Goal: Check status: Check status

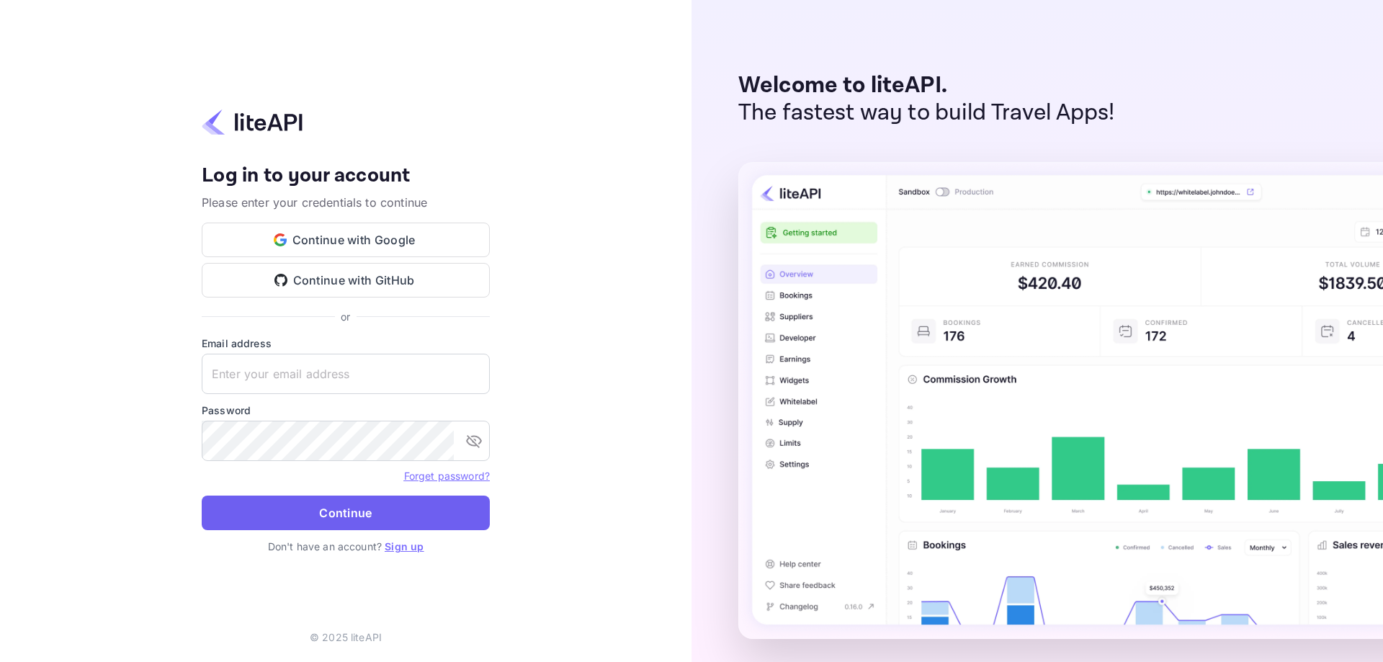
type input "nuiteedirectcug@hotelogical.com"
click at [271, 513] on button "Continue" at bounding box center [346, 512] width 288 height 35
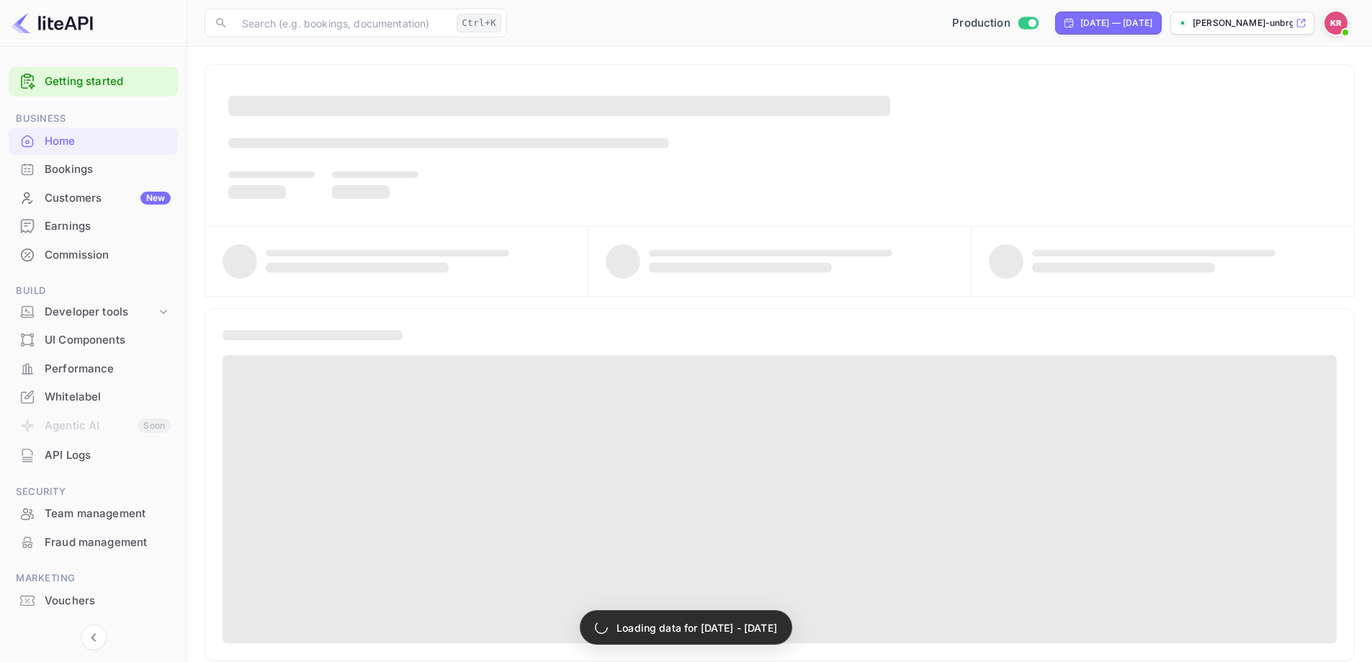
click at [69, 171] on div "Bookings" at bounding box center [108, 169] width 126 height 17
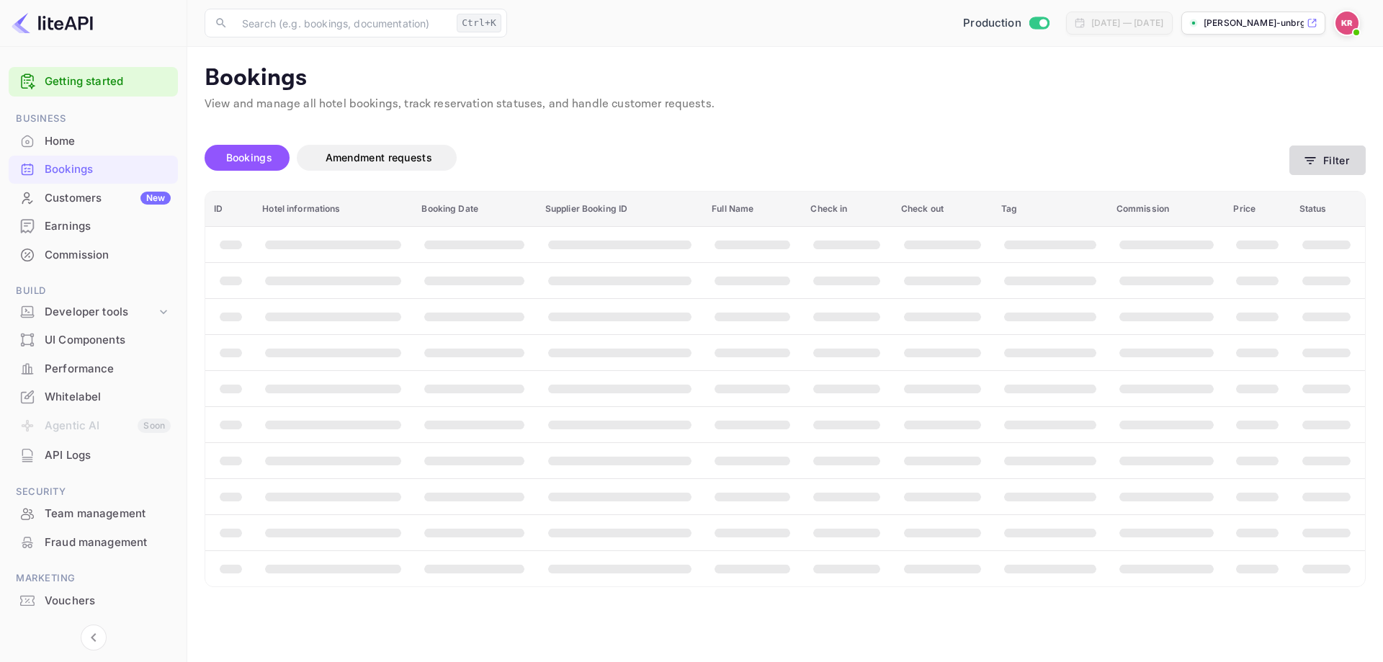
click at [1339, 158] on button "Filter" at bounding box center [1327, 160] width 76 height 30
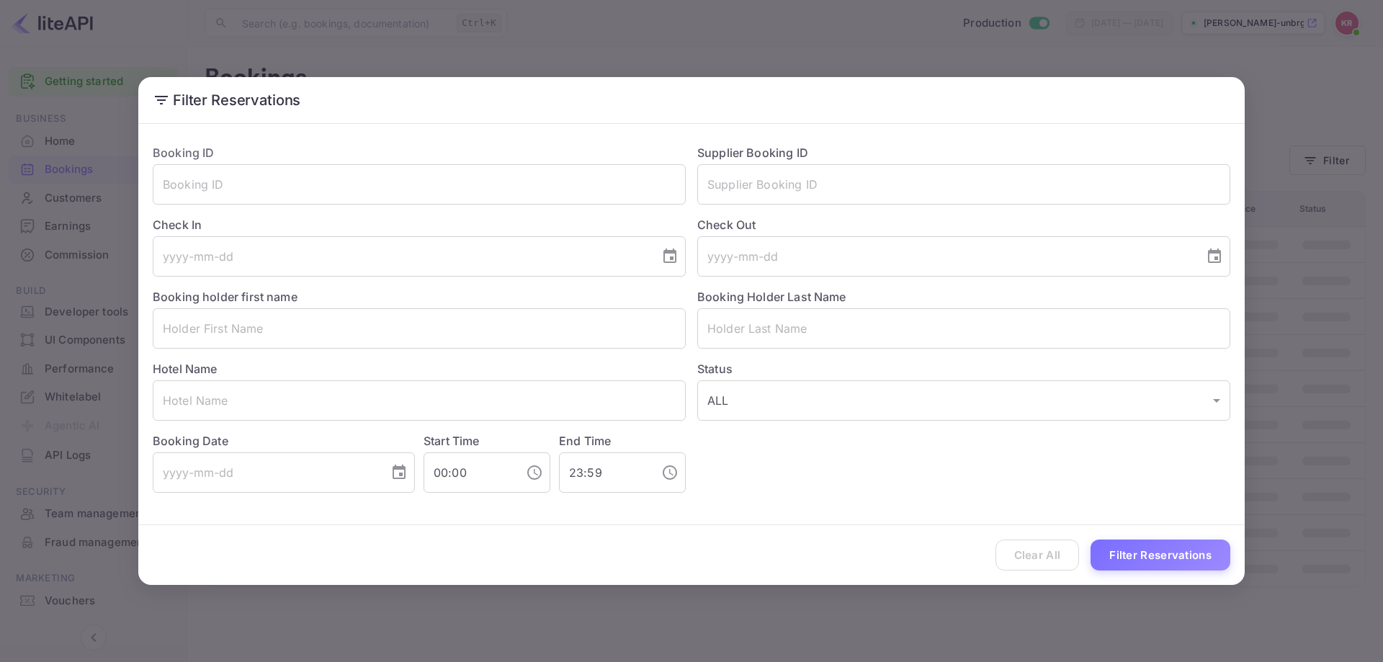
click at [454, 208] on div "Check In ​" at bounding box center [413, 241] width 544 height 72
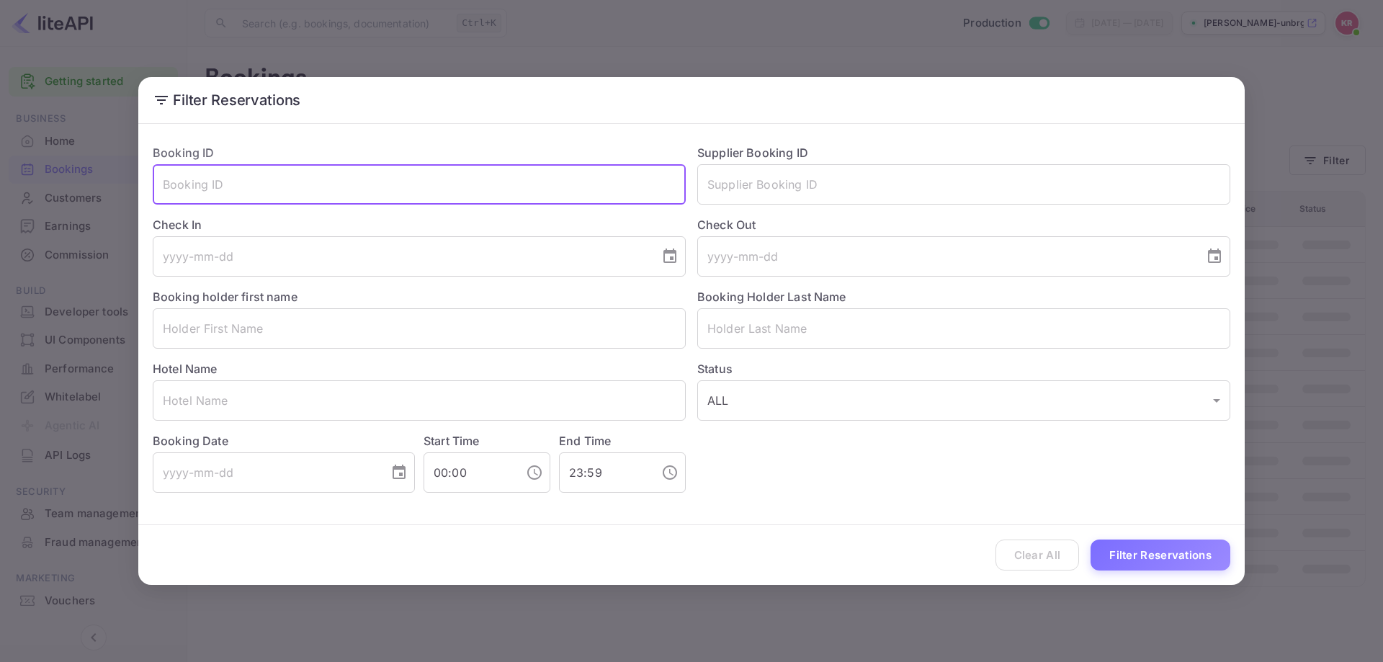
click at [405, 194] on input "text" at bounding box center [419, 184] width 533 height 40
paste input "Todd Moore"
click at [317, 195] on input "Todd Moore" at bounding box center [419, 184] width 533 height 40
click at [317, 191] on input "Todd Moore" at bounding box center [419, 184] width 533 height 40
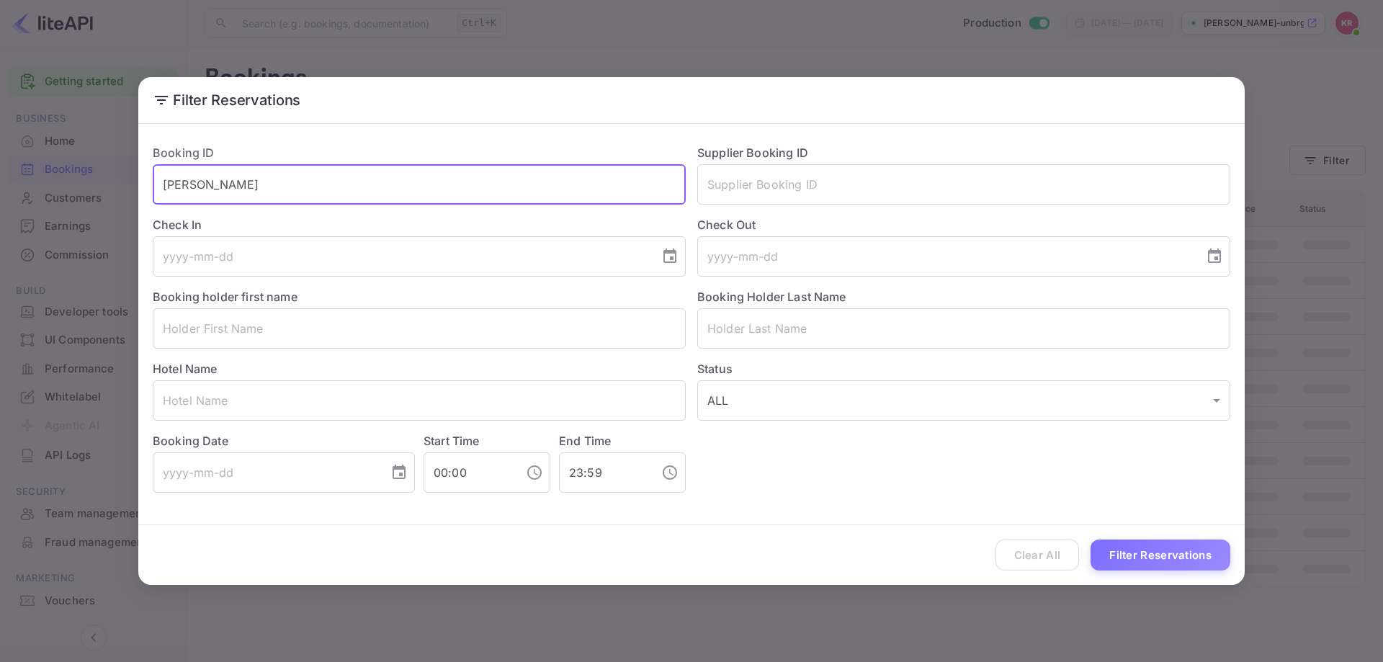
click at [317, 192] on input "Todd Moore" at bounding box center [419, 184] width 533 height 40
paste input "AWhs_l1wF"
type input "AWhs_l1wF"
drag, startPoint x: 1108, startPoint y: 554, endPoint x: 1110, endPoint y: 542, distance: 11.9
click at [1108, 552] on button "Filter Reservations" at bounding box center [1160, 554] width 140 height 31
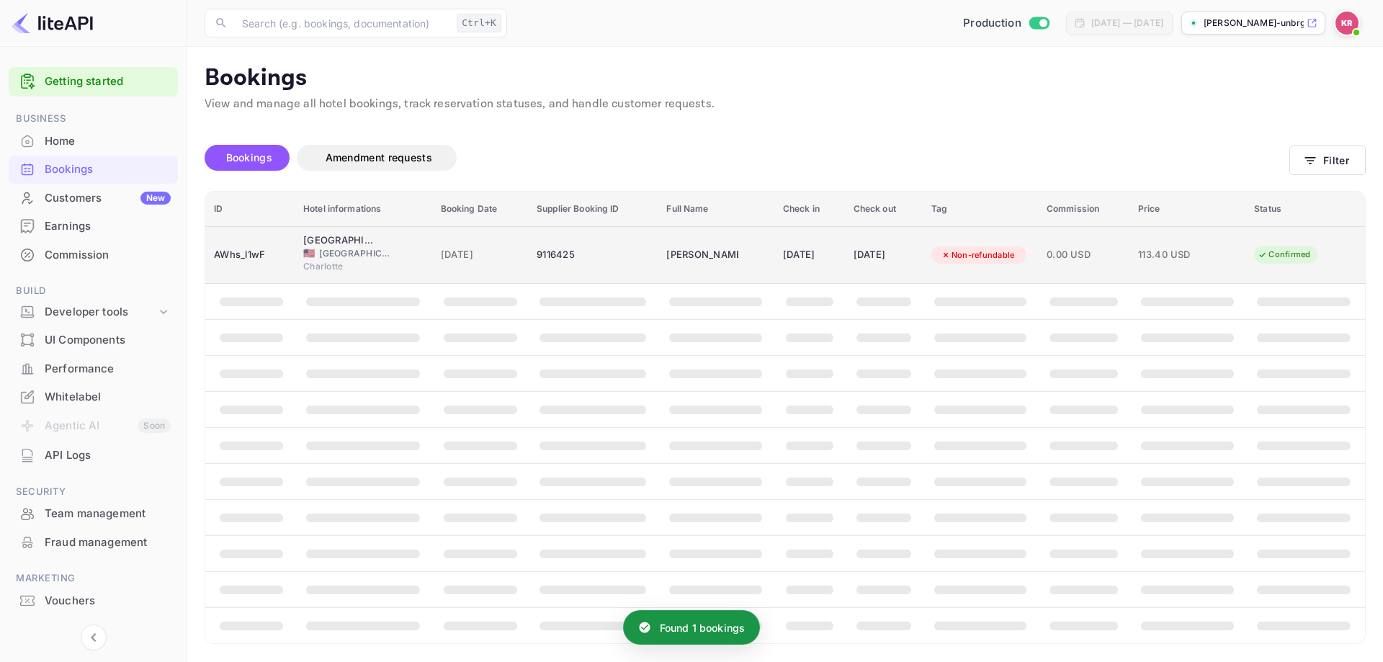
click at [719, 239] on td "Todd Moore" at bounding box center [715, 255] width 116 height 58
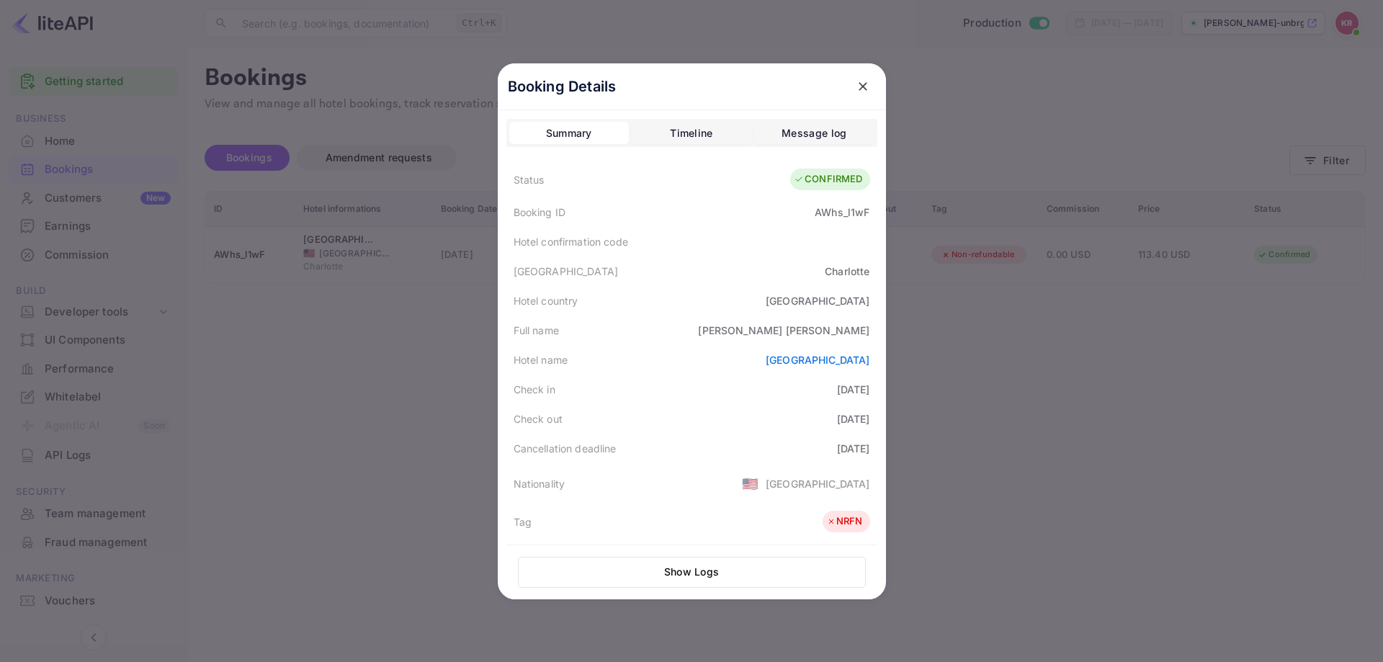
click at [1189, 392] on div at bounding box center [691, 331] width 1383 height 662
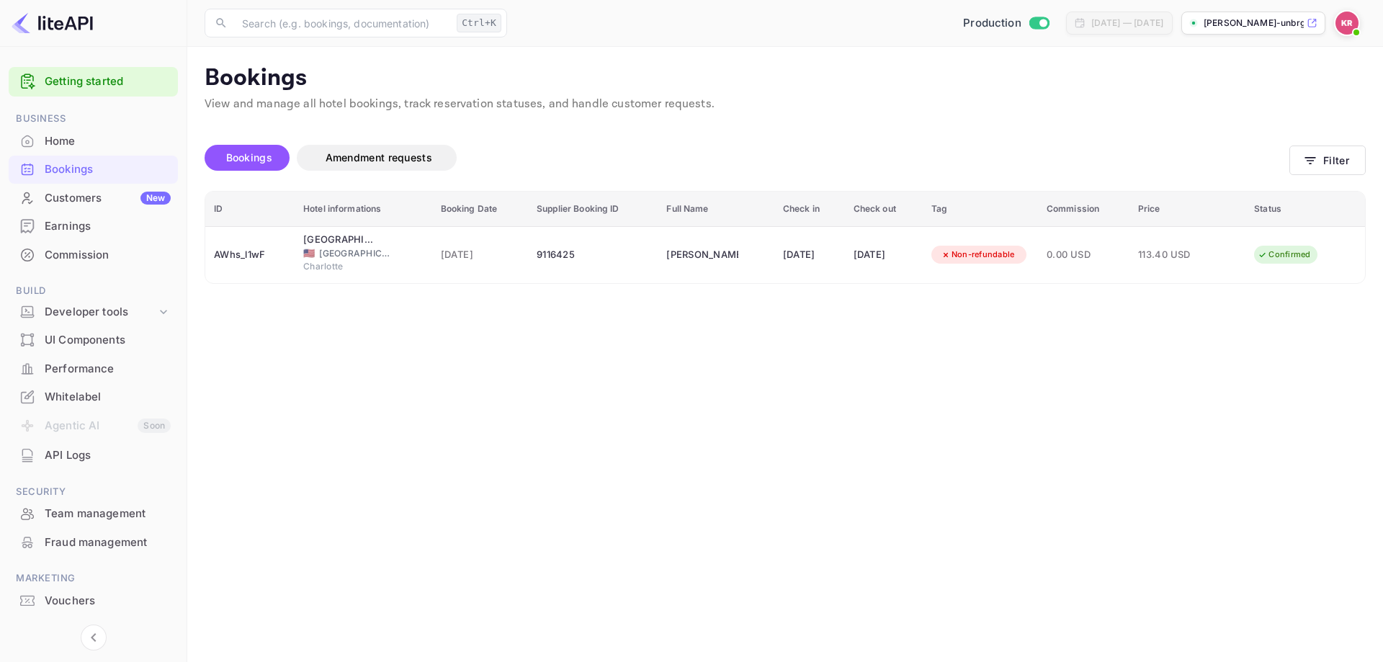
click at [101, 171] on div "Bookings" at bounding box center [108, 169] width 126 height 17
click at [1314, 166] on icon "button" at bounding box center [1310, 160] width 14 height 14
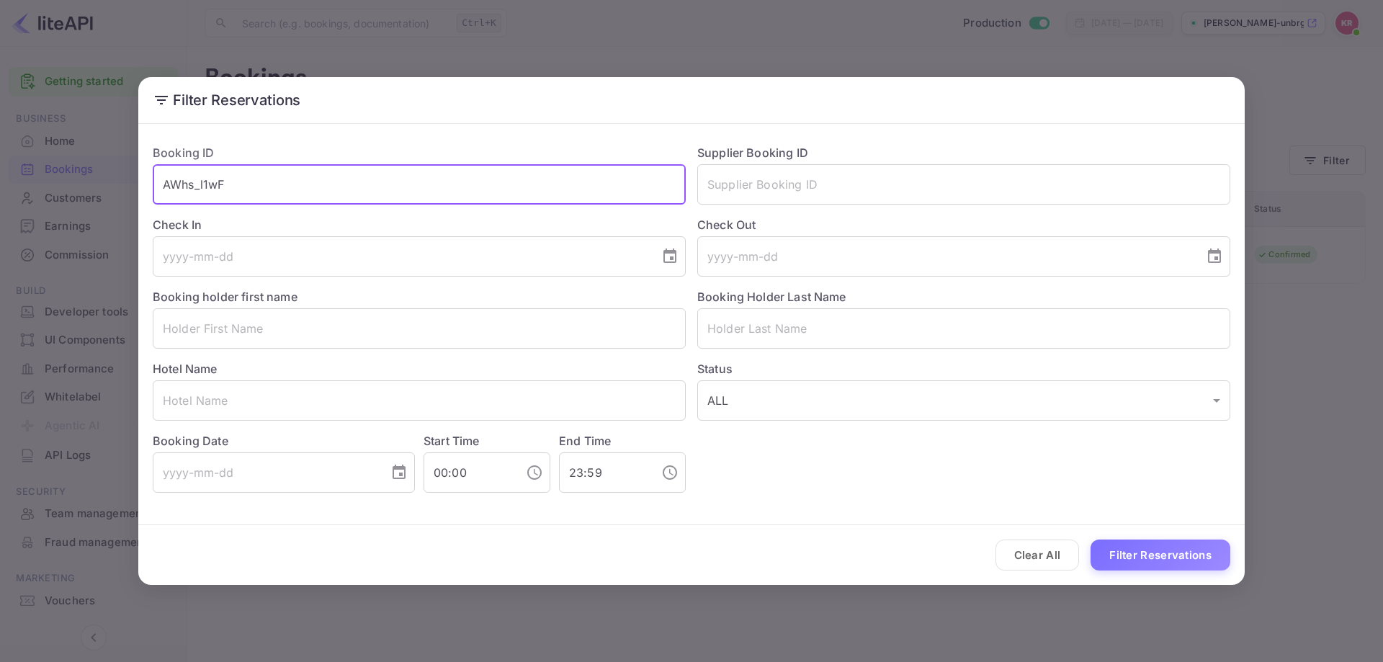
click at [344, 185] on input "AWhs_l1wF" at bounding box center [419, 184] width 533 height 40
click at [344, 184] on input "AWhs_l1wF" at bounding box center [419, 184] width 533 height 40
paste input "ewFLA-sfm"
type input "ewFLA-sfm"
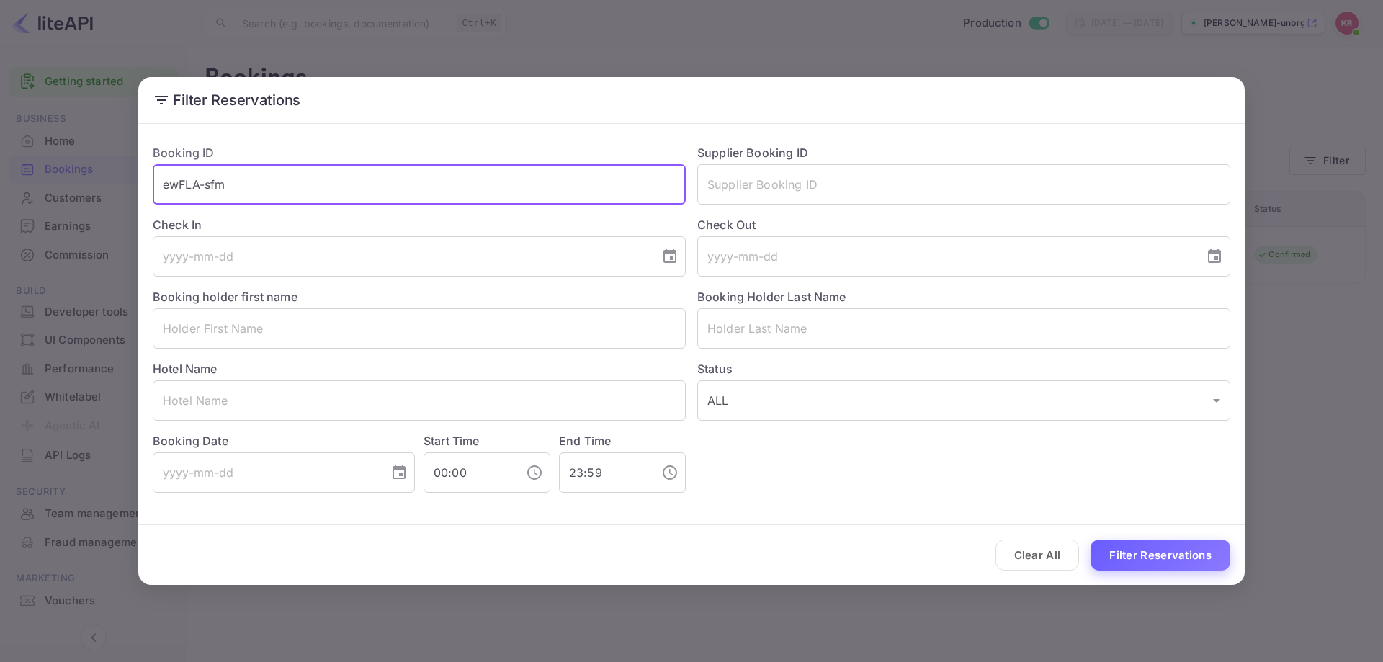
click at [1162, 560] on button "Filter Reservations" at bounding box center [1160, 554] width 140 height 31
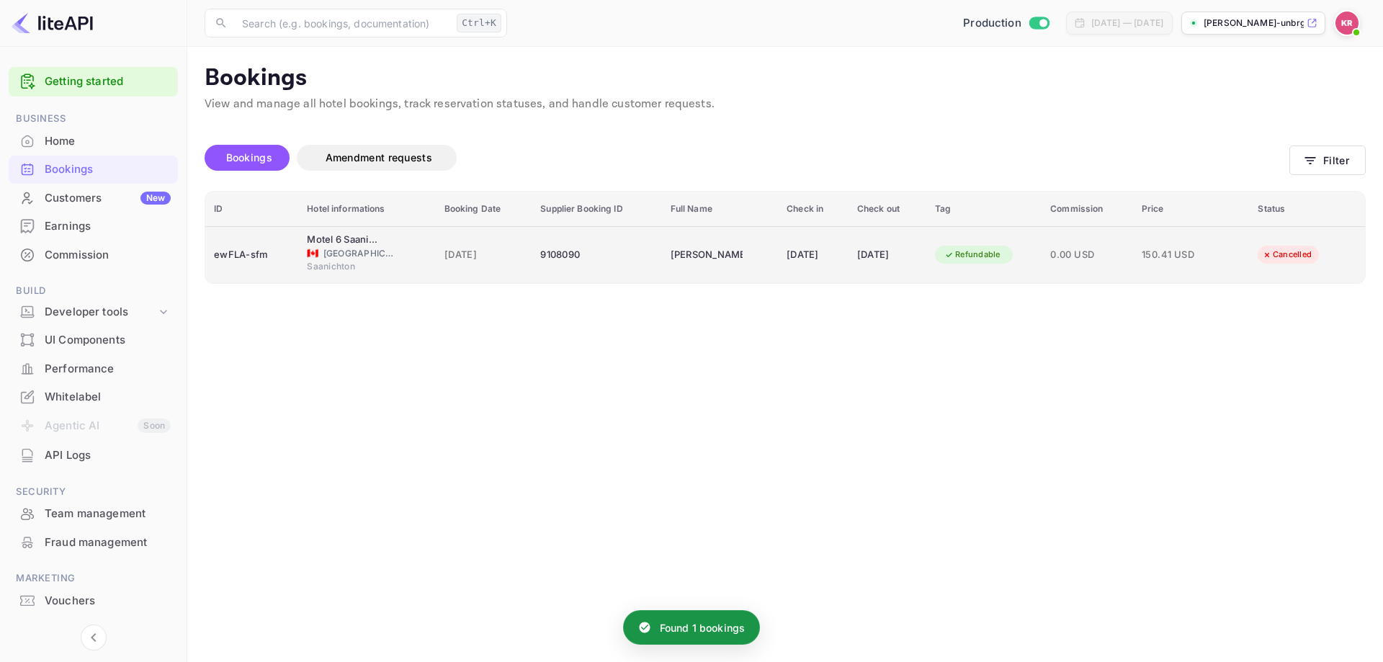
click at [740, 253] on td "Cai Mingxiang" at bounding box center [720, 254] width 116 height 57
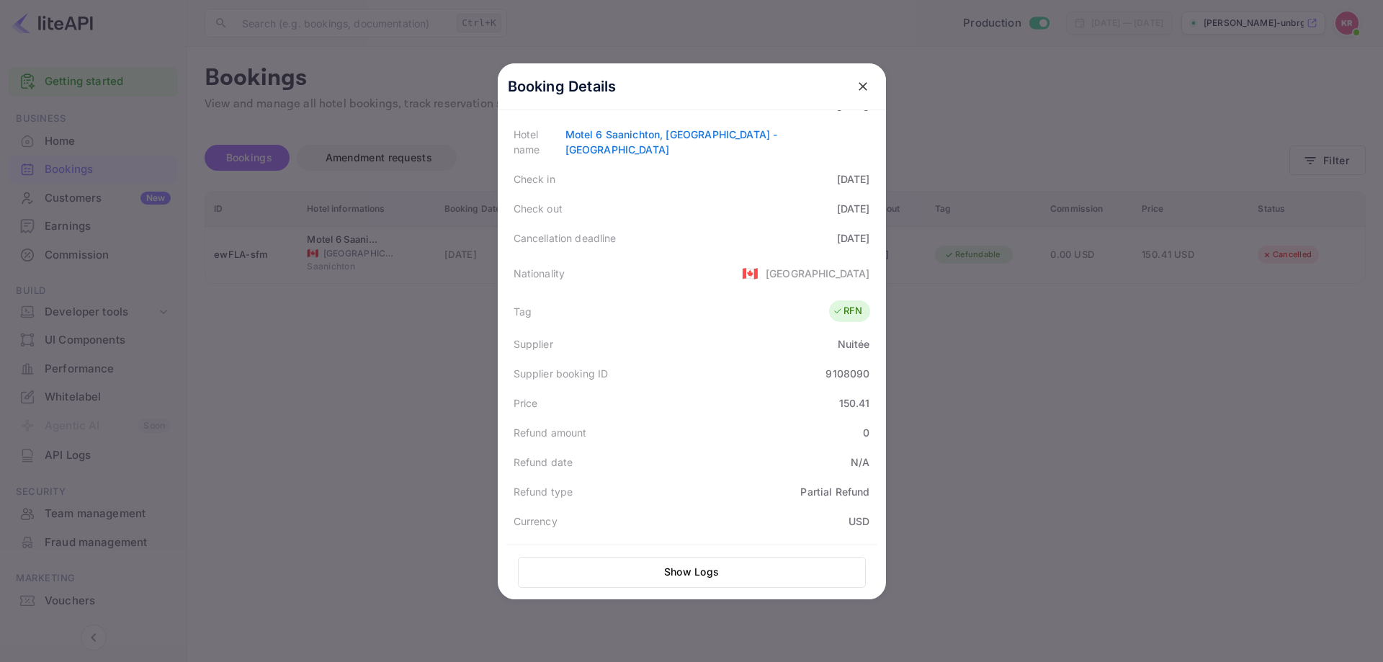
scroll to position [288, 0]
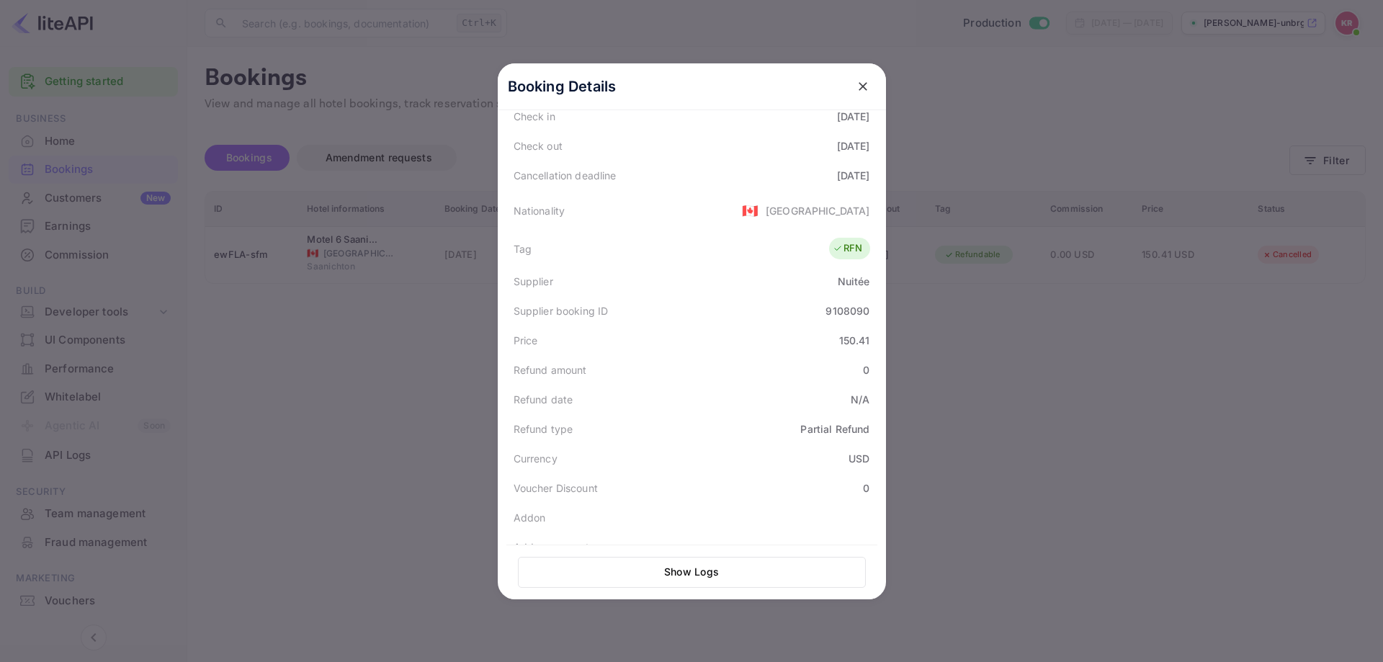
click at [1074, 431] on div at bounding box center [691, 331] width 1383 height 662
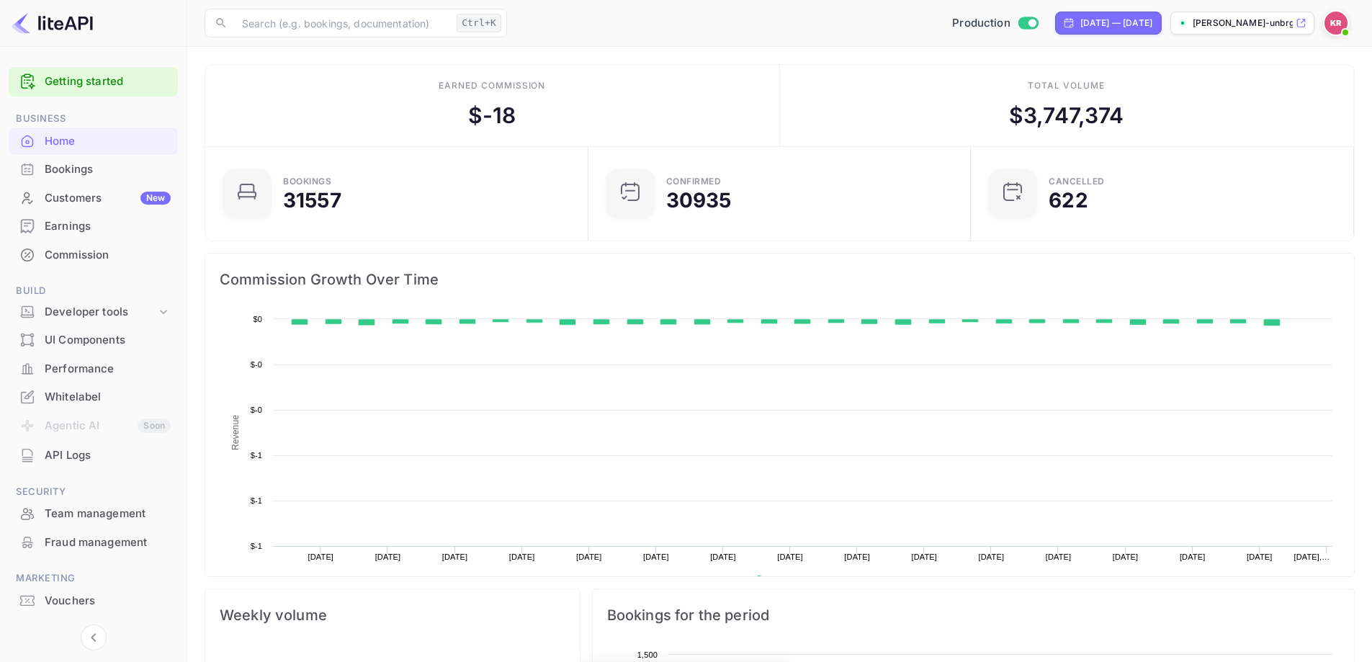
scroll to position [12, 12]
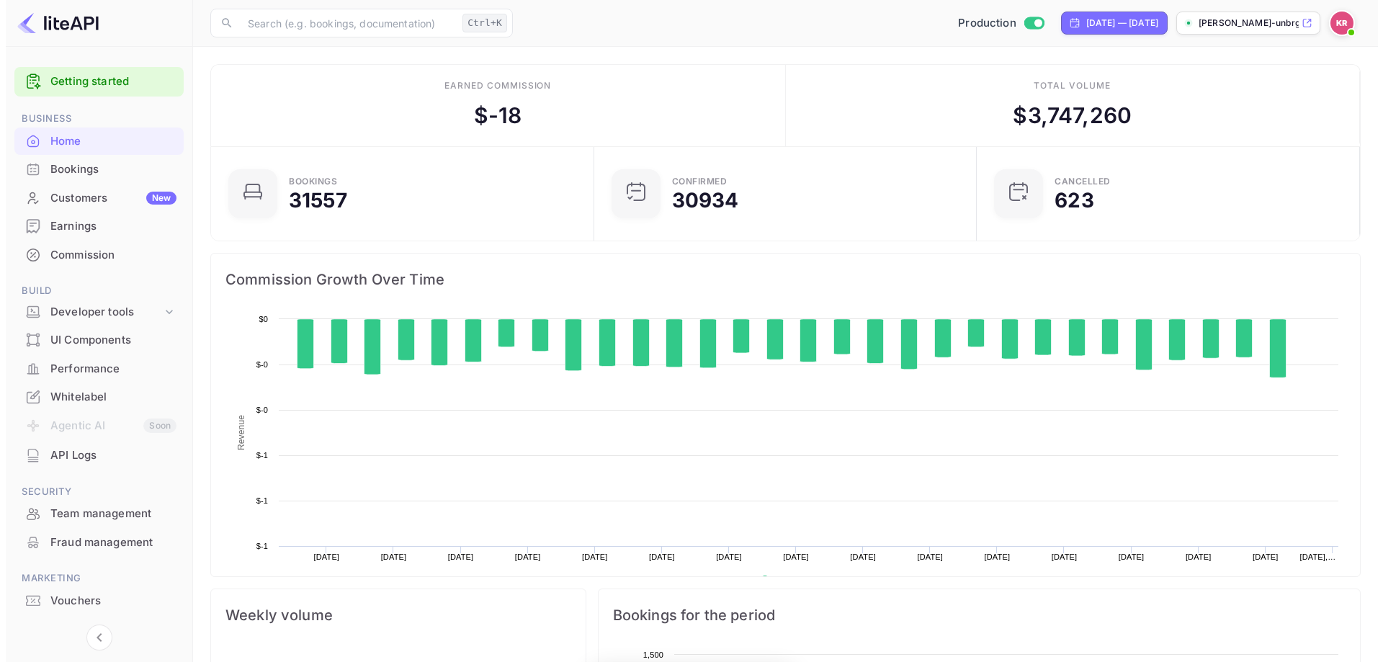
scroll to position [223, 363]
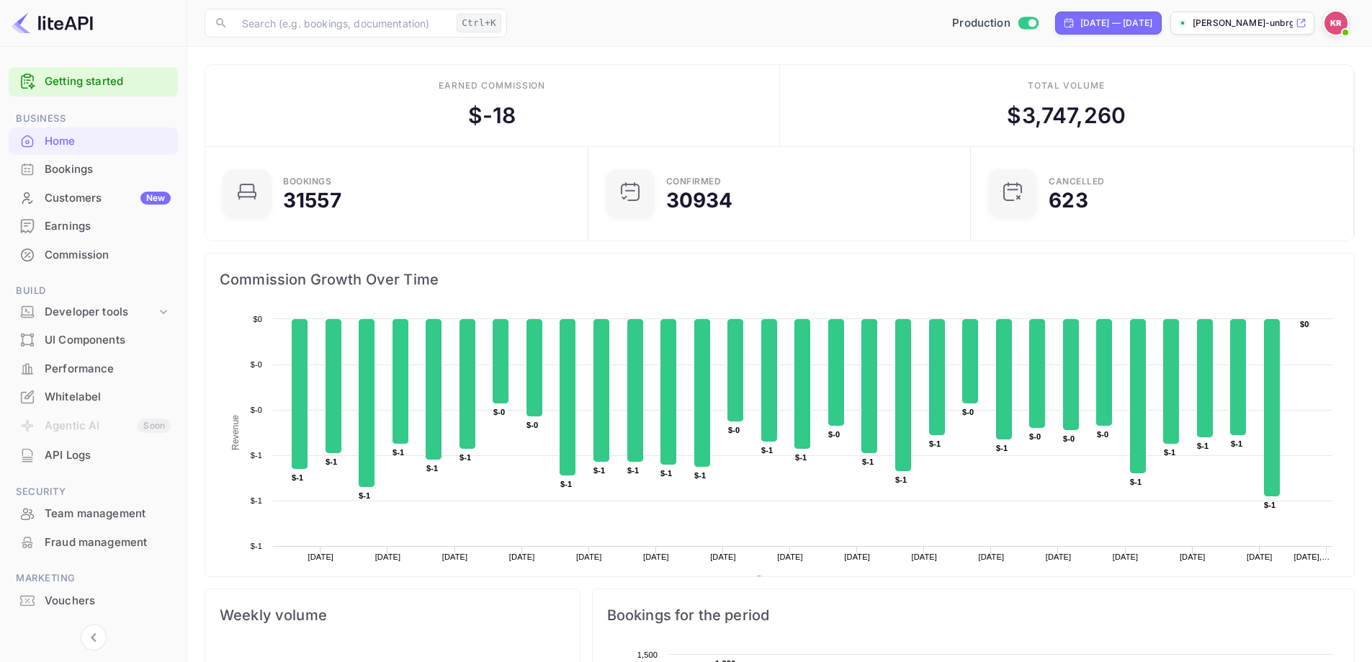
click at [57, 176] on div "Bookings" at bounding box center [108, 169] width 126 height 17
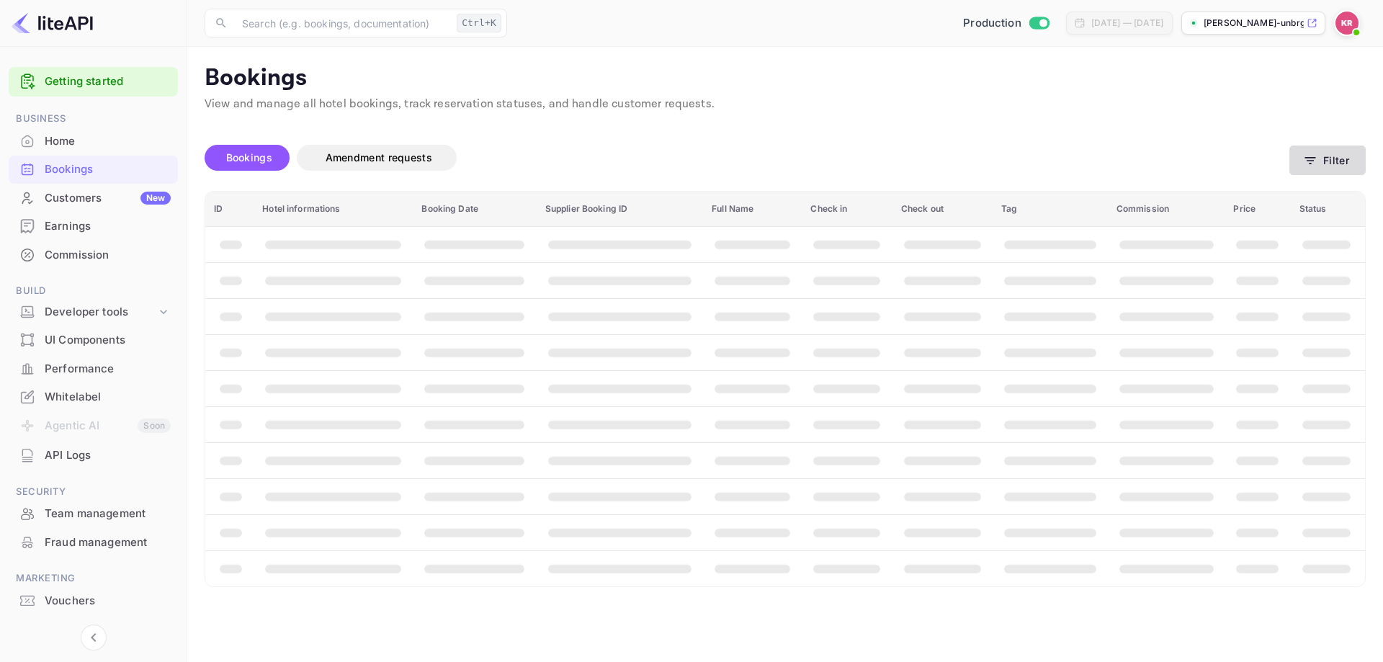
click at [1313, 162] on icon "button" at bounding box center [1310, 160] width 14 height 14
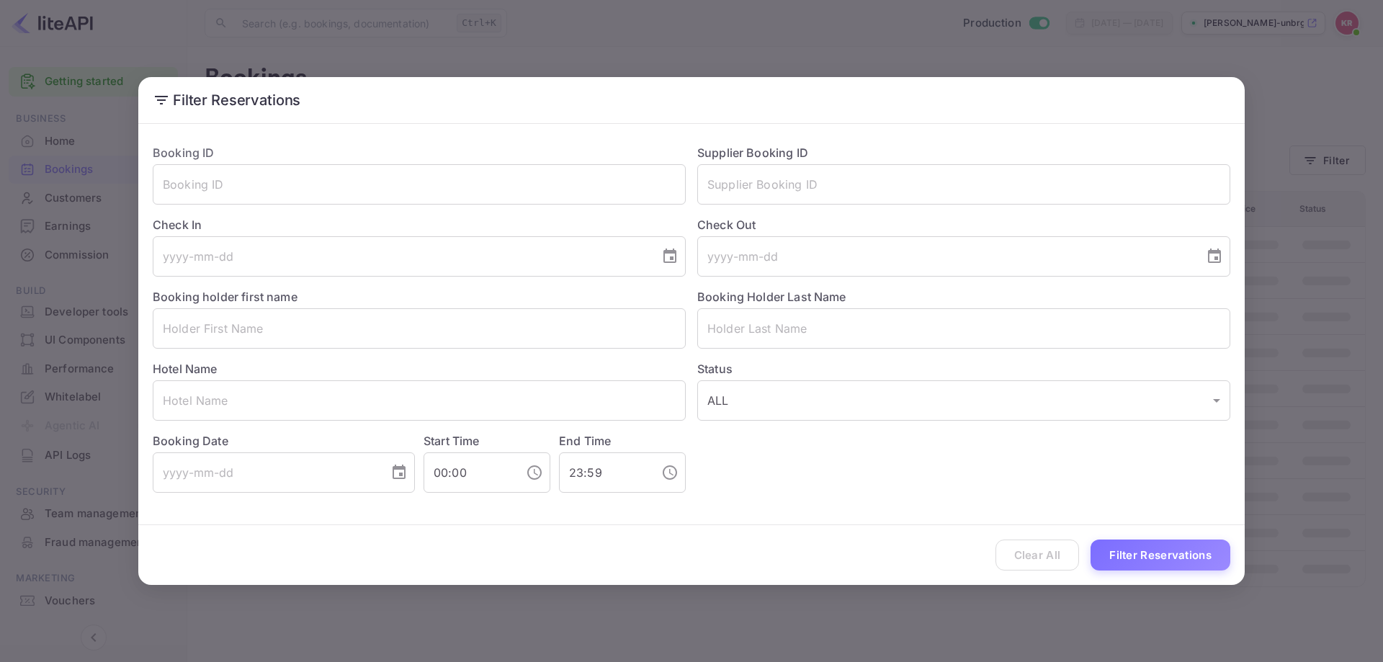
click at [367, 206] on div "Check In ​" at bounding box center [413, 241] width 544 height 72
click at [361, 194] on input "text" at bounding box center [419, 184] width 533 height 40
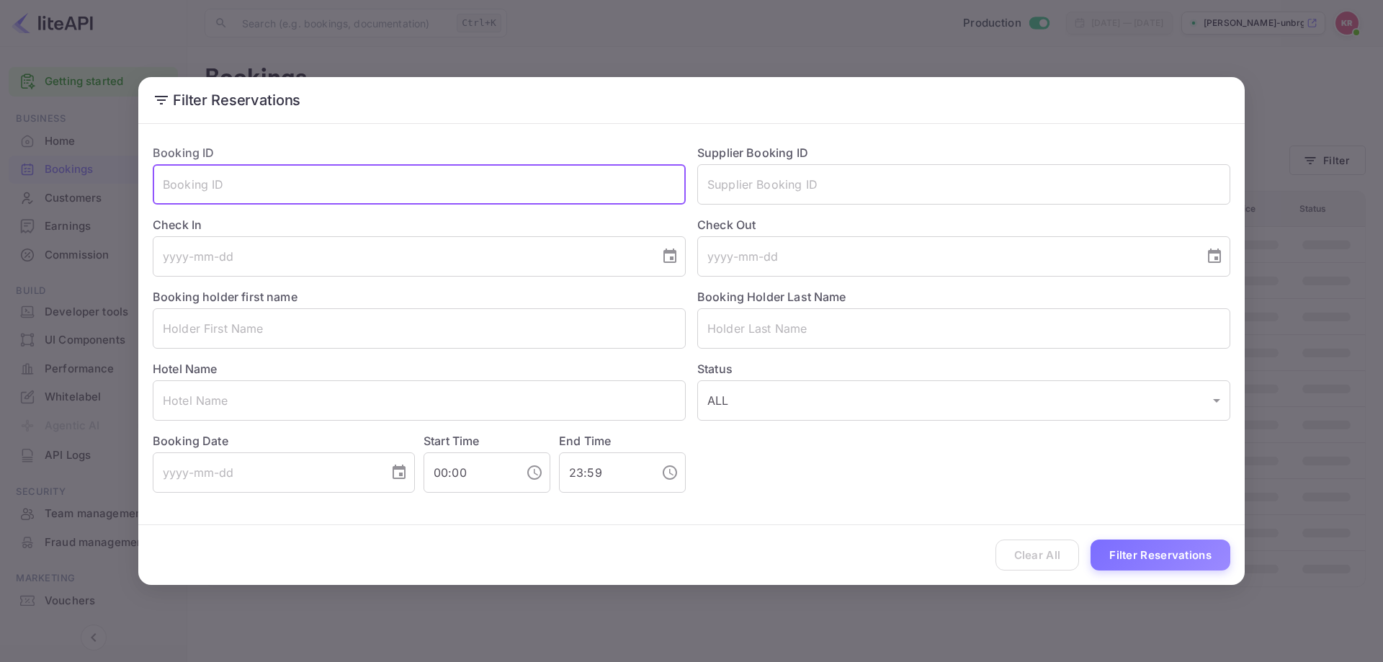
paste input "AWhs_l1wF"
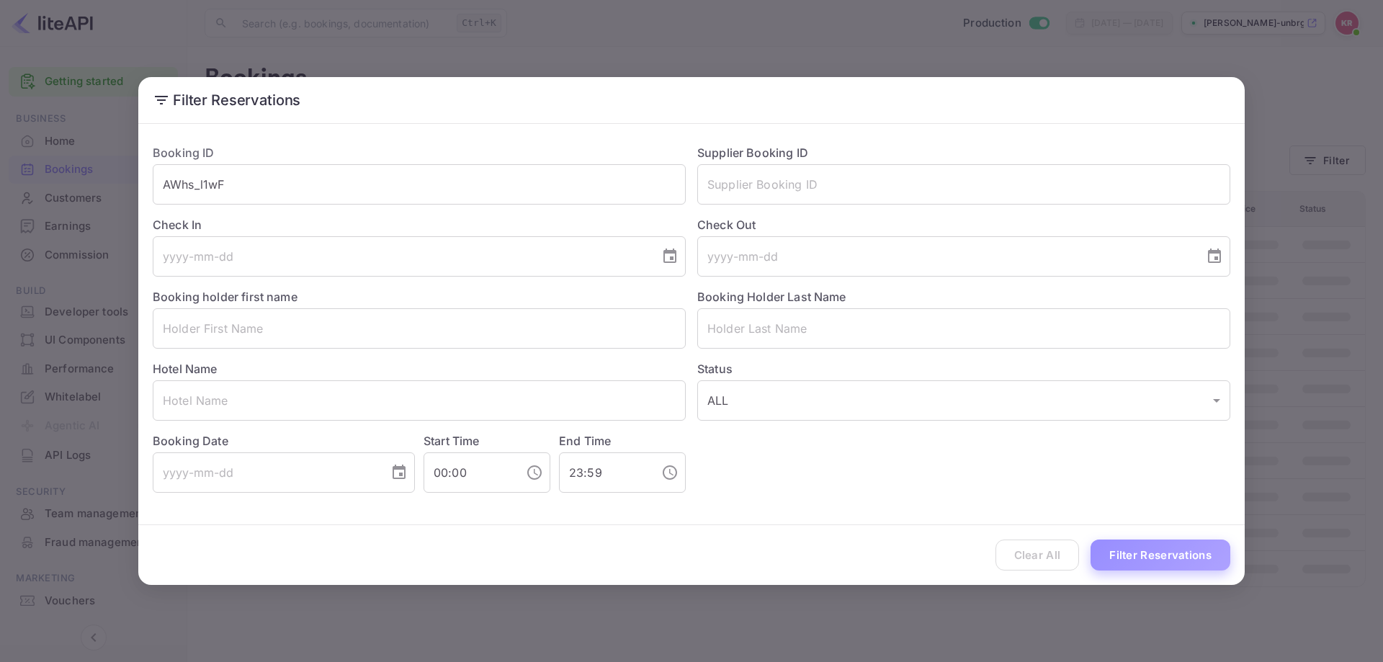
click at [1205, 549] on button "Filter Reservations" at bounding box center [1160, 554] width 140 height 31
click at [249, 187] on input "AWhs_l1wF" at bounding box center [419, 184] width 533 height 40
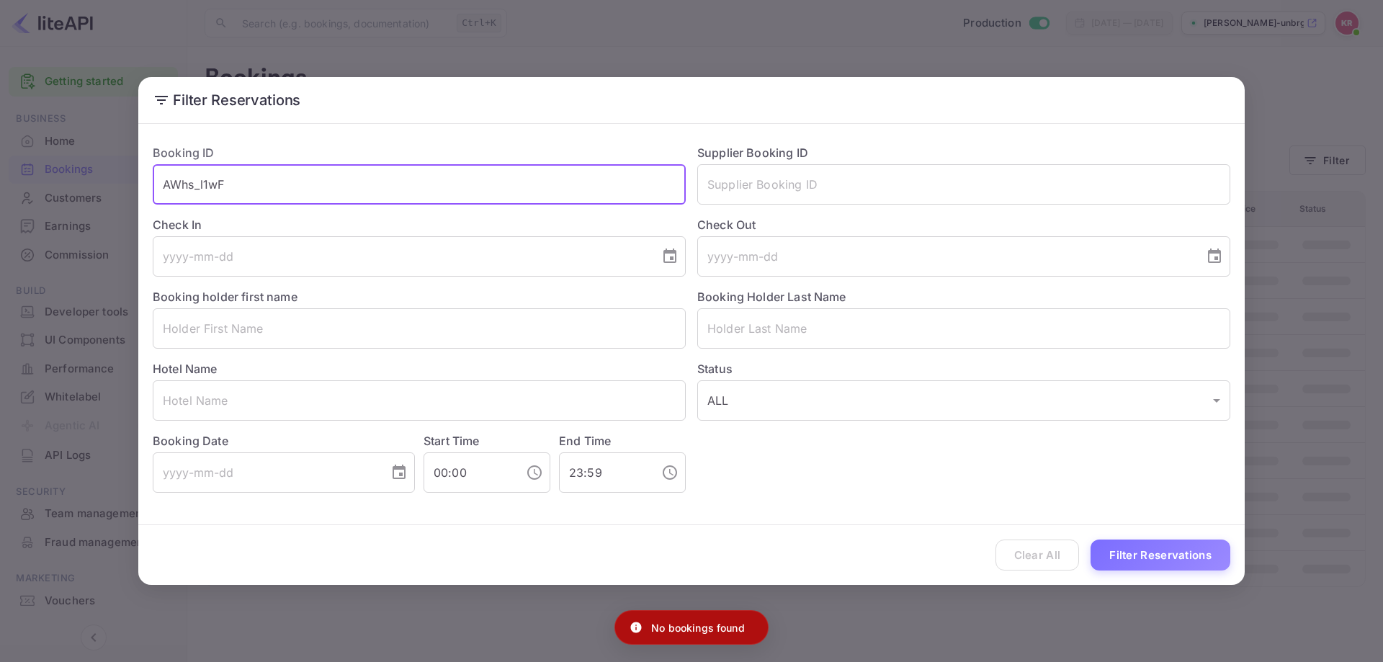
type input "AWhs_l1wF"
click at [1090, 539] on button "Filter Reservations" at bounding box center [1160, 554] width 140 height 31
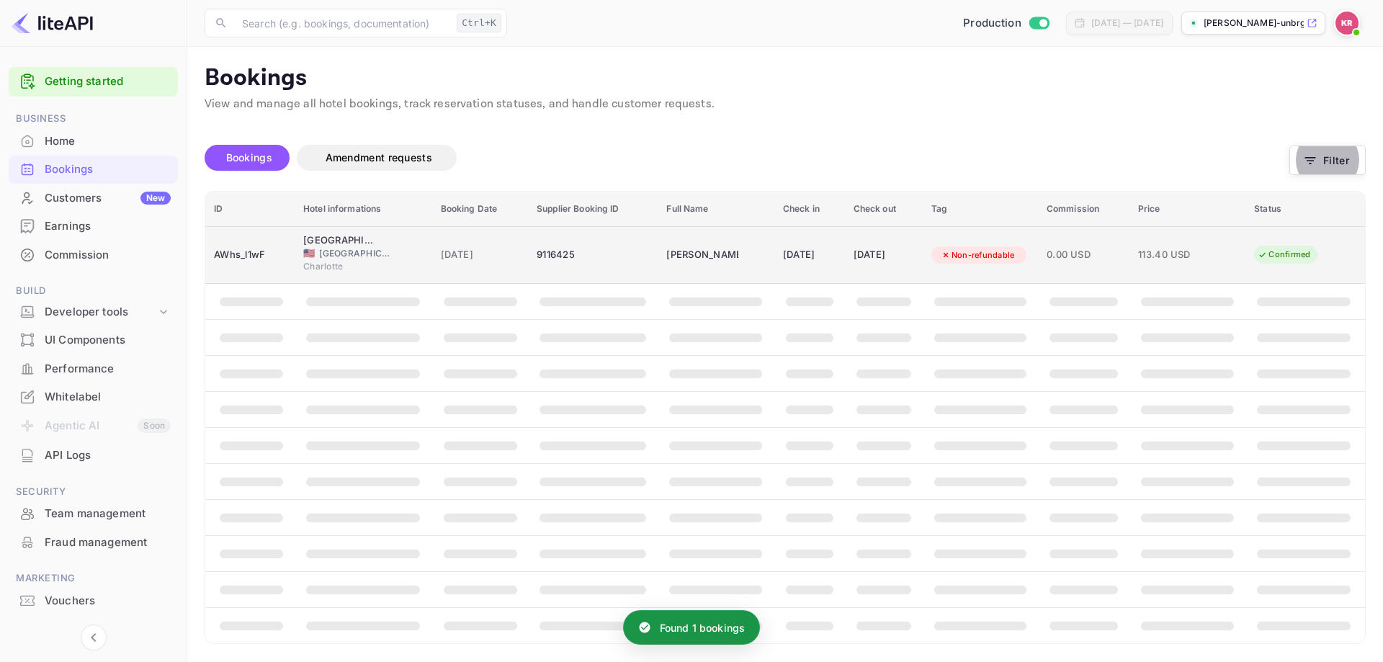
click at [867, 241] on td "04 Sep 2025" at bounding box center [884, 255] width 78 height 58
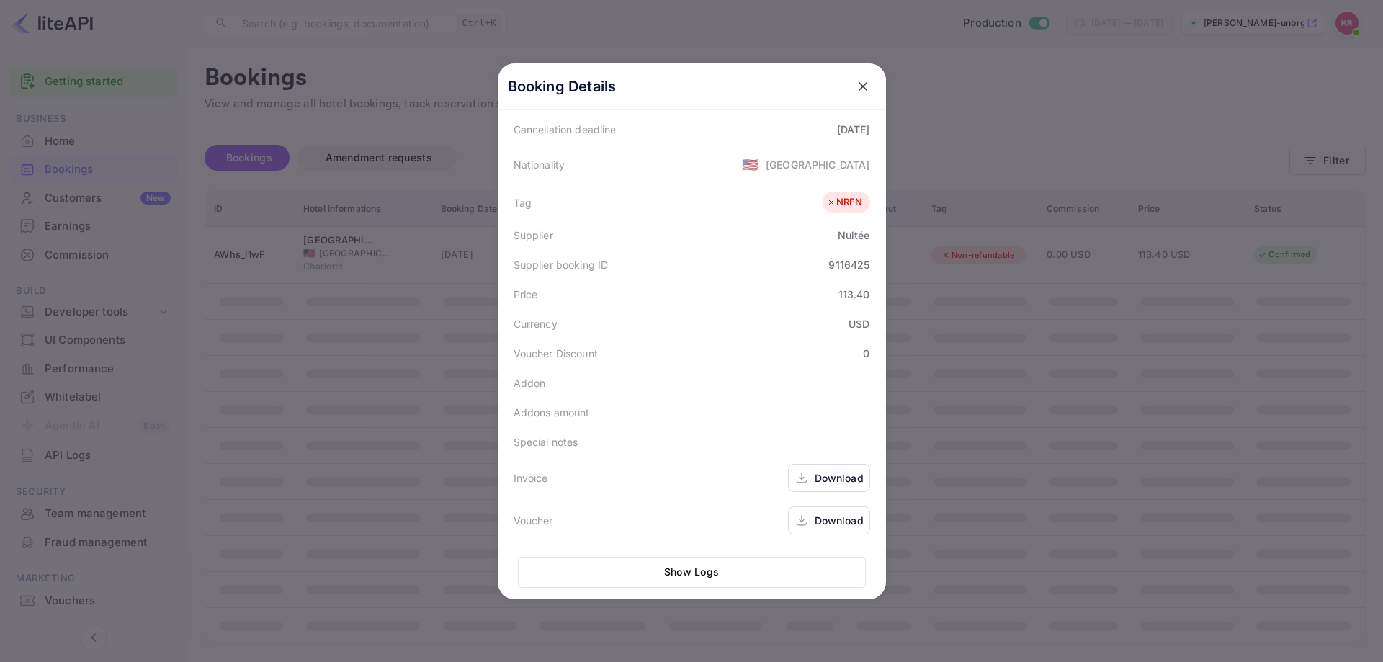
scroll to position [322, 0]
click at [1165, 387] on div at bounding box center [691, 331] width 1383 height 662
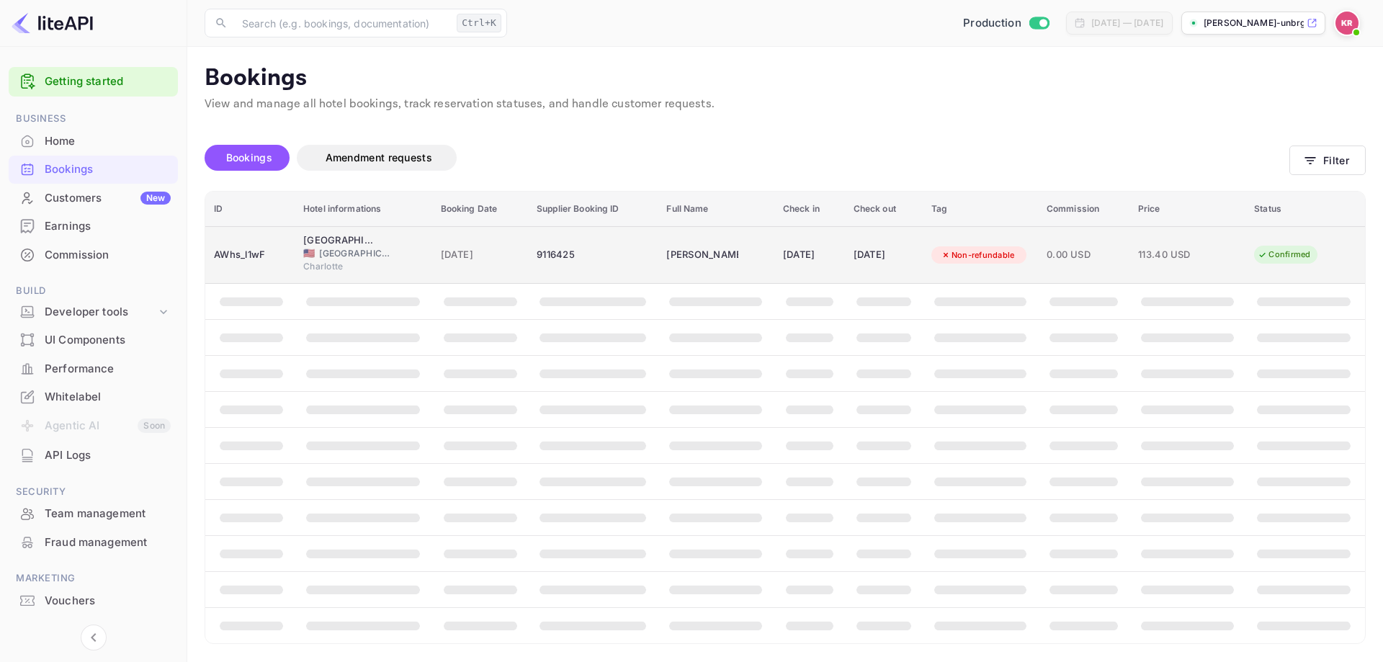
click at [678, 258] on div "Todd Moore" at bounding box center [702, 254] width 72 height 23
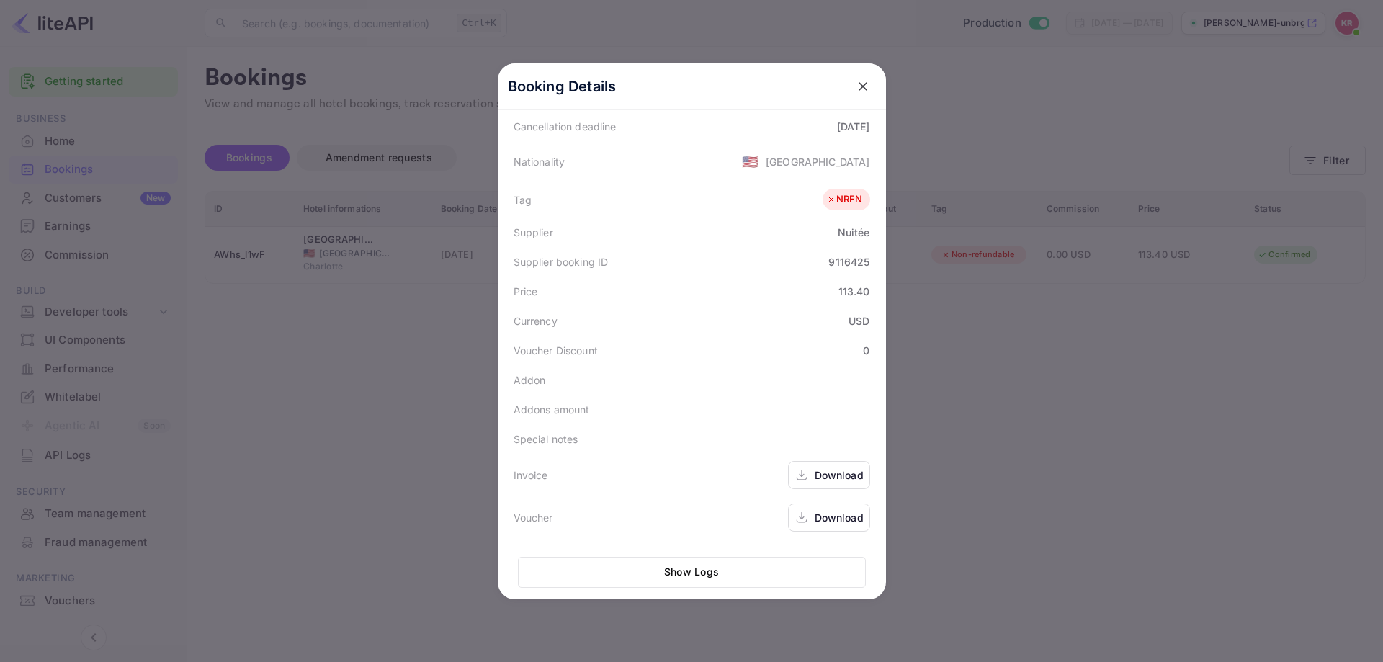
scroll to position [0, 0]
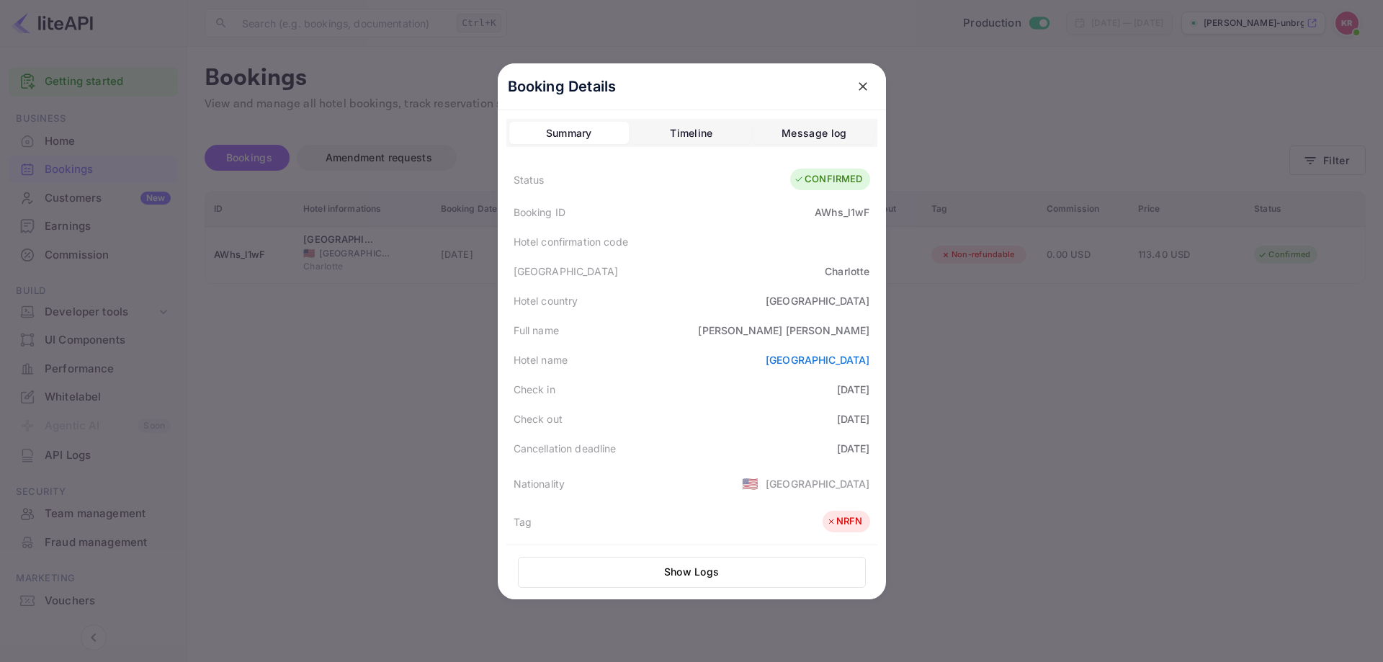
click at [1174, 462] on div at bounding box center [691, 331] width 1383 height 662
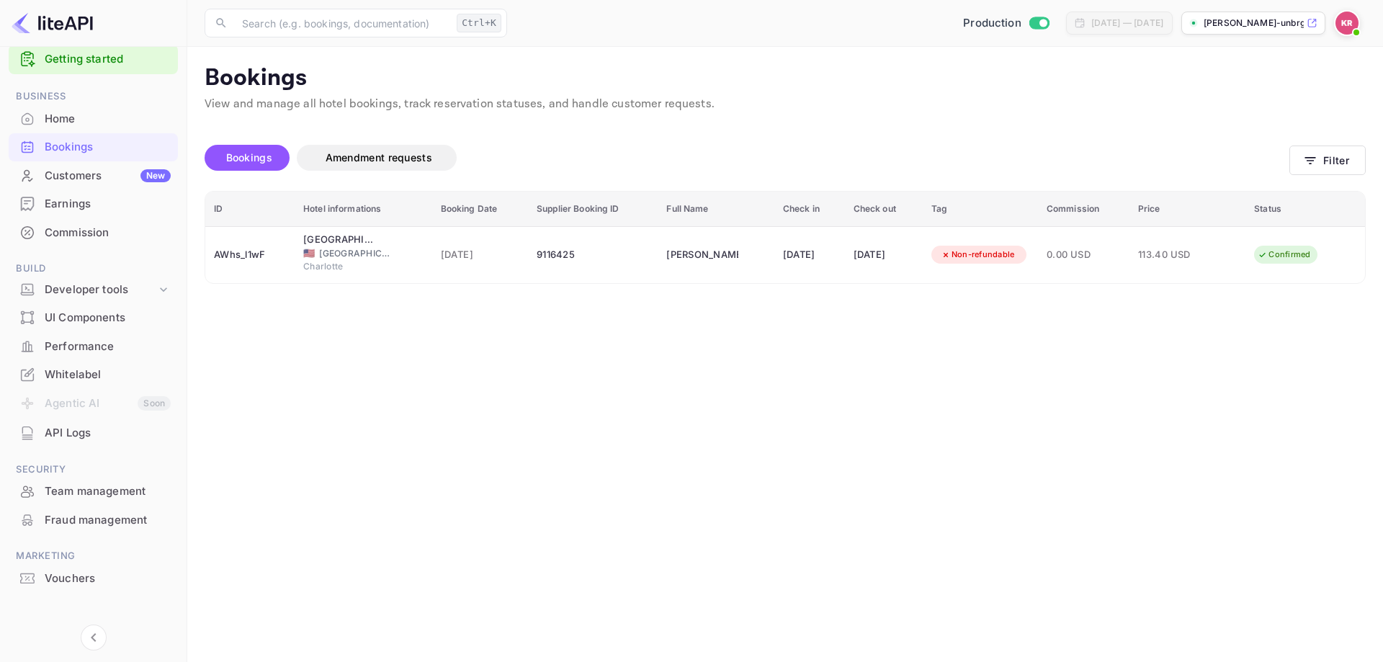
scroll to position [32, 0]
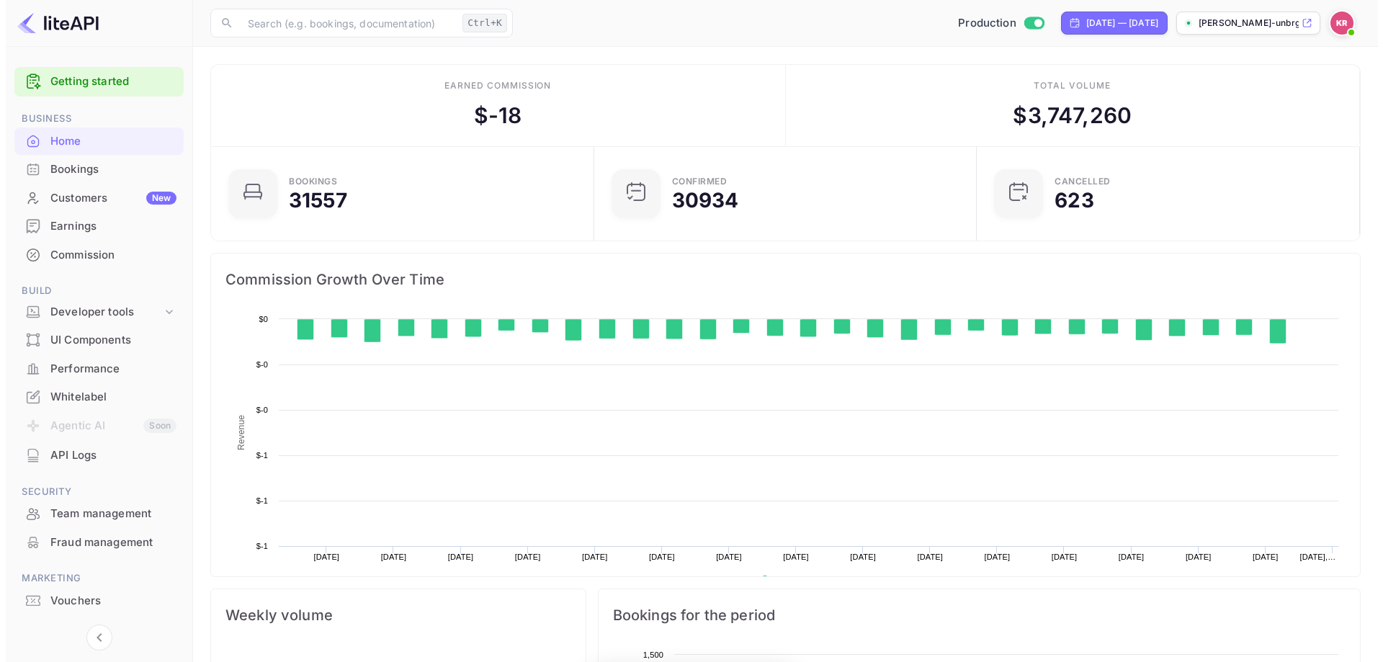
scroll to position [223, 363]
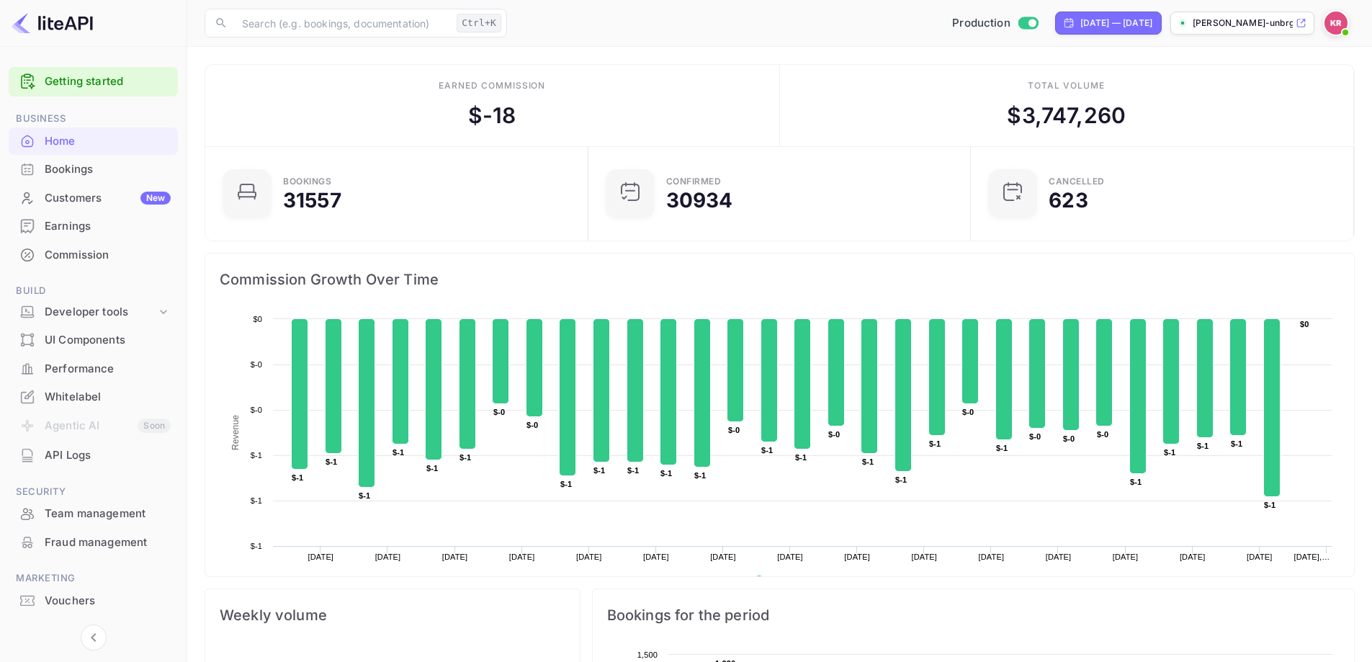
click at [66, 162] on div "Bookings" at bounding box center [108, 169] width 126 height 17
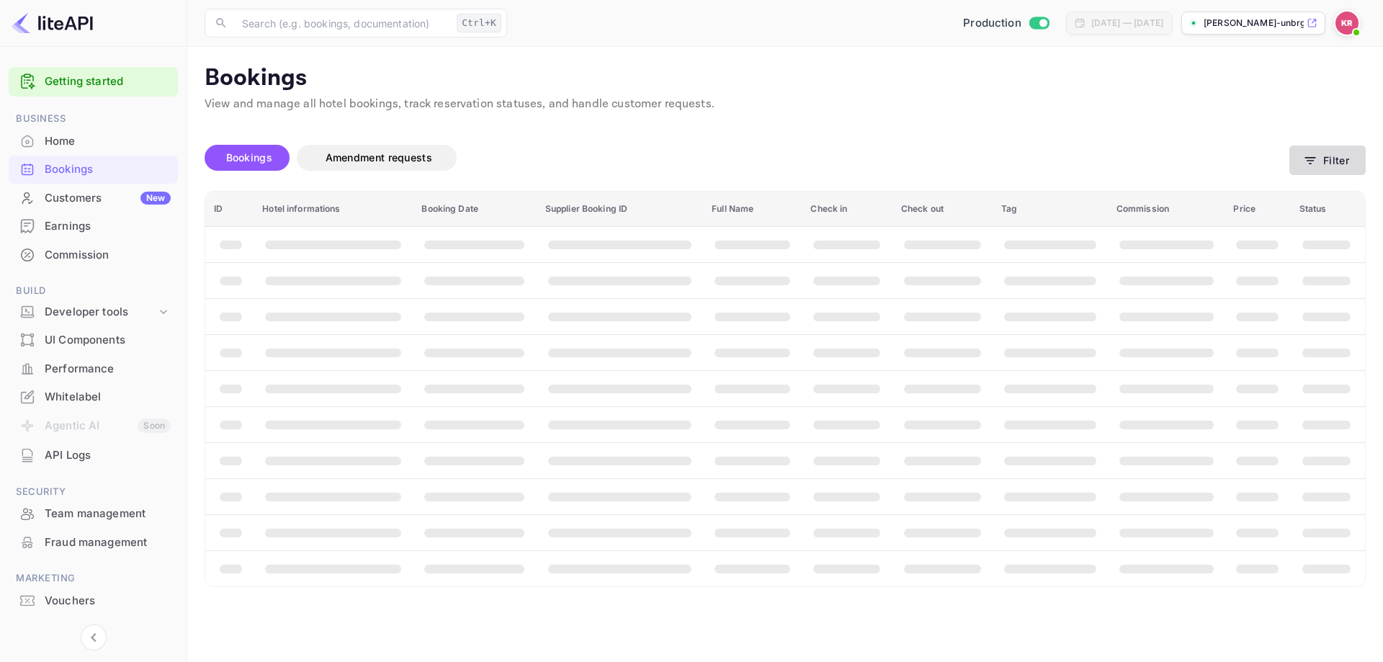
click at [1330, 165] on button "Filter" at bounding box center [1327, 160] width 76 height 30
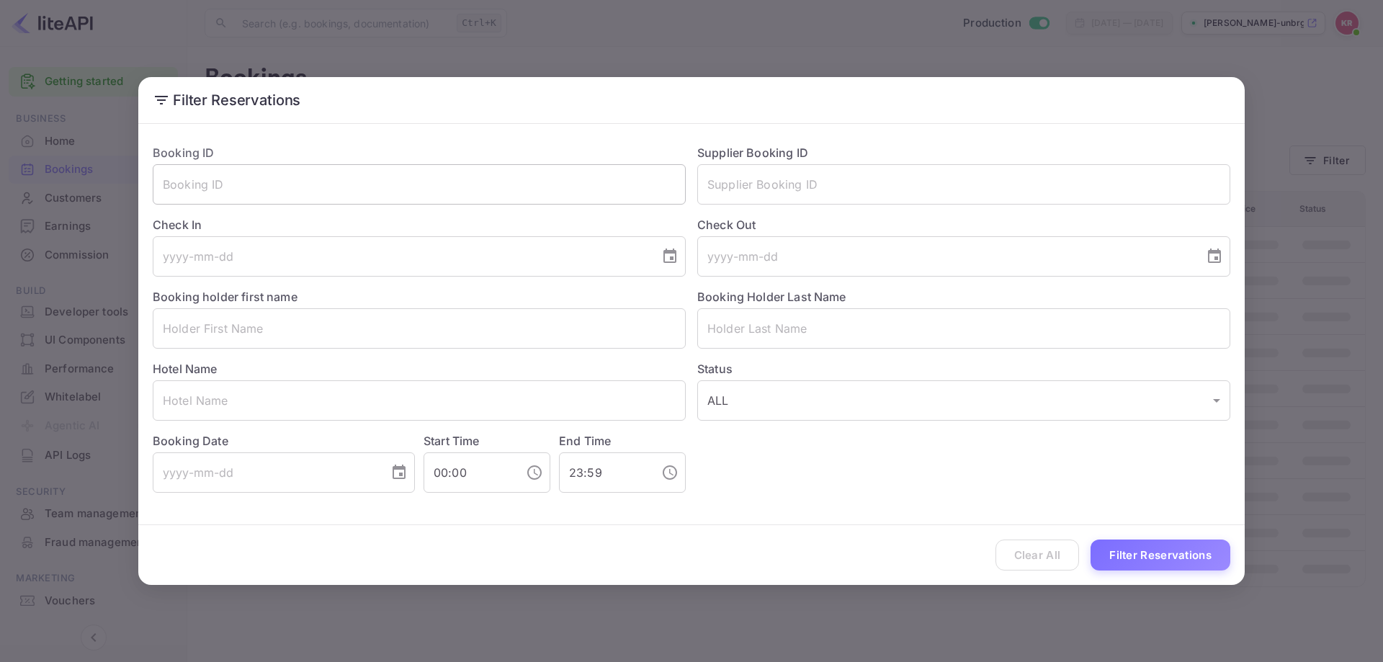
click at [430, 167] on input "text" at bounding box center [419, 184] width 533 height 40
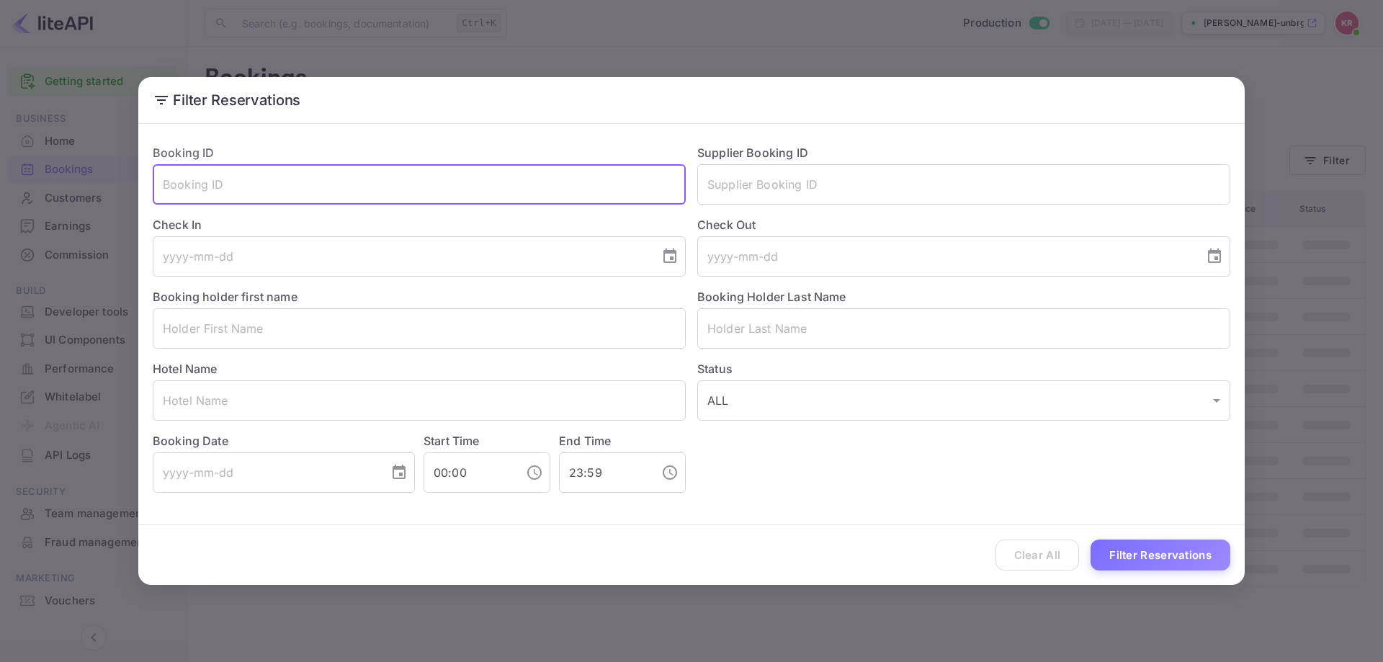
paste input "CdSVdfUwt"
type input "CdSVdfUwt"
click at [1158, 554] on button "Filter Reservations" at bounding box center [1160, 554] width 140 height 31
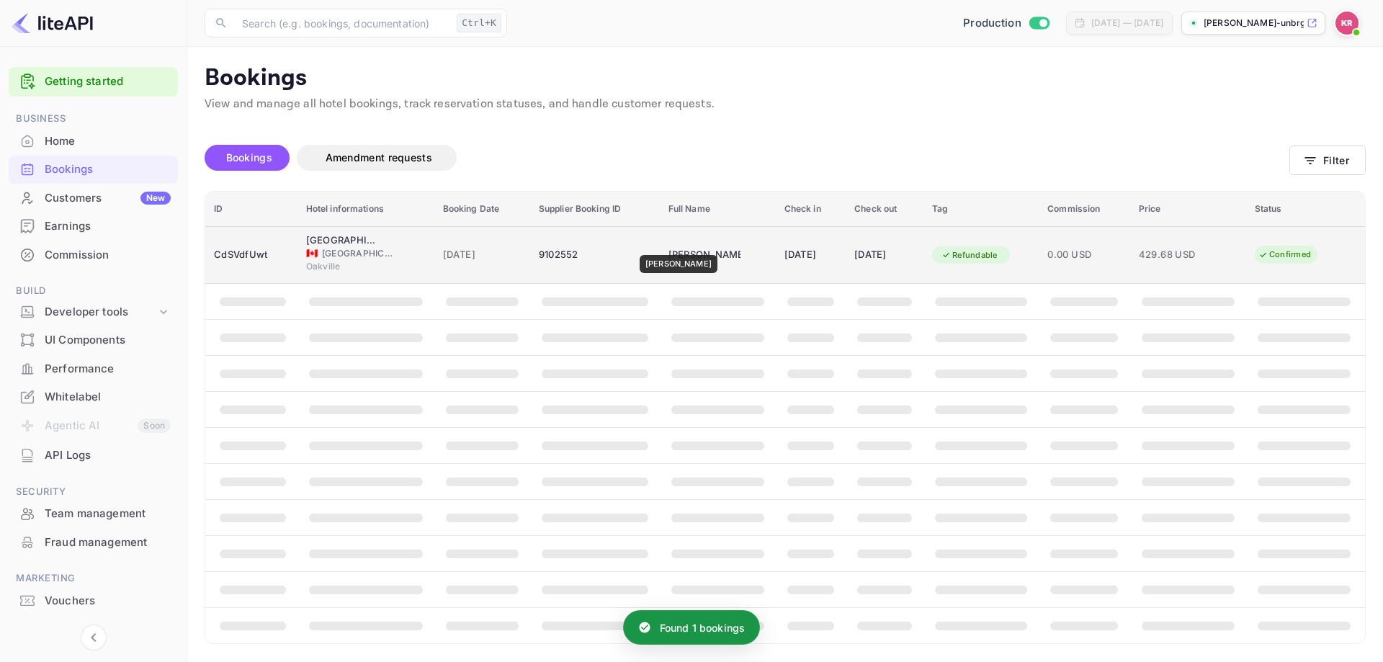
click at [673, 245] on div "[PERSON_NAME]" at bounding box center [704, 254] width 72 height 23
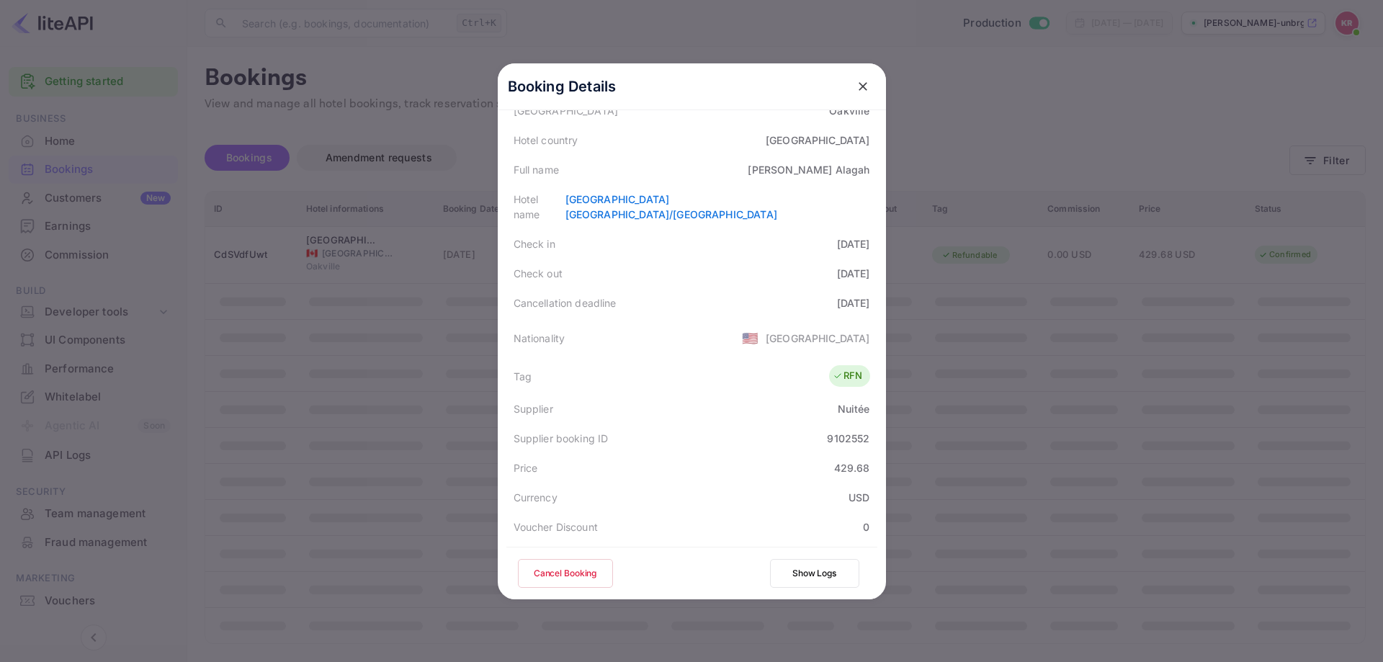
scroll to position [104, 0]
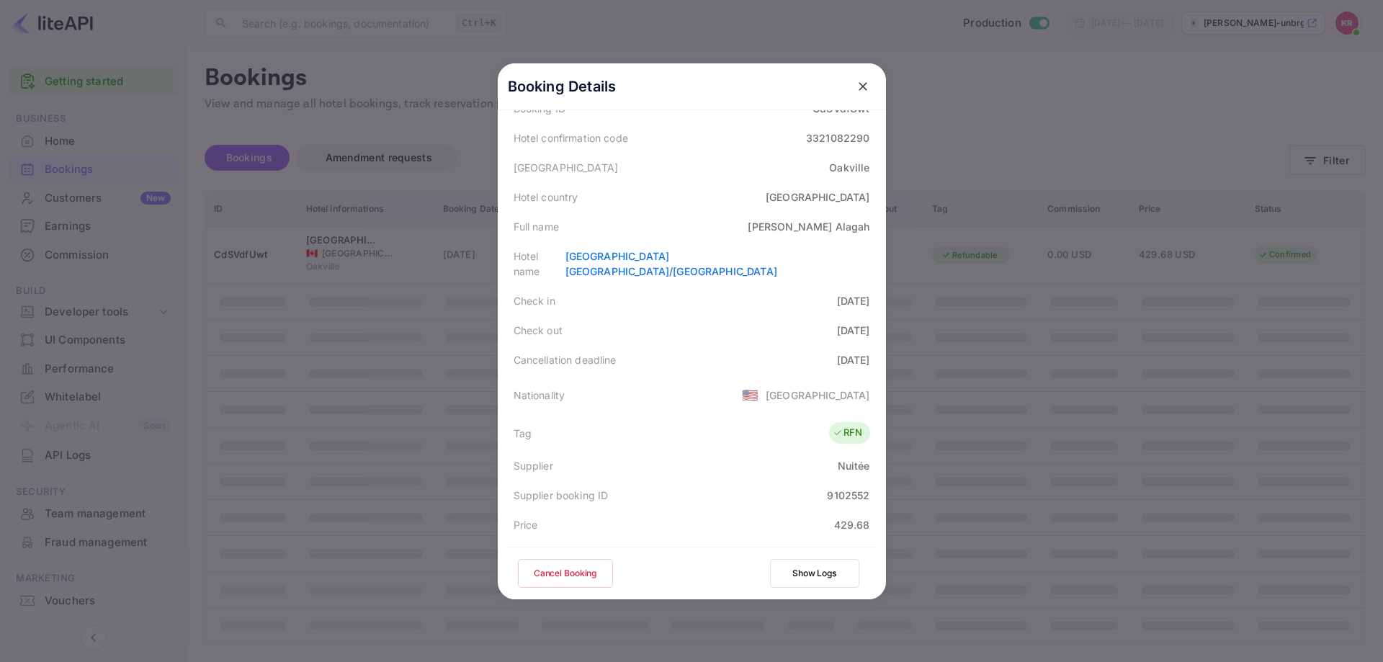
click at [1012, 366] on div at bounding box center [691, 331] width 1383 height 662
